Goal: Navigation & Orientation: Find specific page/section

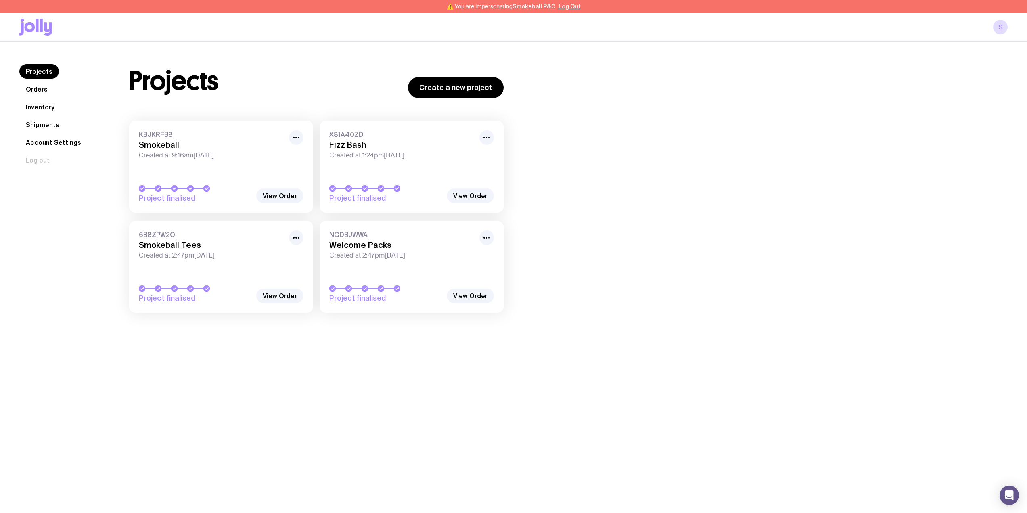
click at [44, 112] on link "Inventory" at bounding box center [40, 107] width 42 height 15
